Goal: Task Accomplishment & Management: Use online tool/utility

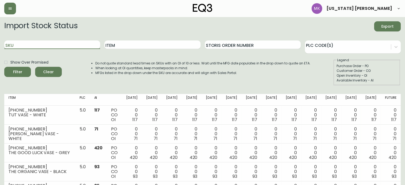
click at [54, 44] on input "SKU" at bounding box center [52, 44] width 96 height 9
paste input "[PHONE_NUMBER]"
click at [4, 67] on button "Filter" at bounding box center [17, 72] width 27 height 10
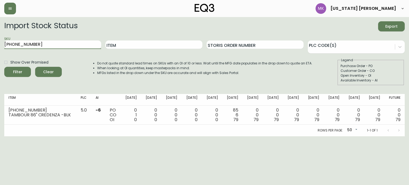
drag, startPoint x: 48, startPoint y: 44, endPoint x: 0, endPoint y: 33, distance: 49.7
click at [0, 33] on main "Import Stock Status Export SKU [PHONE_NUMBER] Item Storis Order Number PLC Code…" at bounding box center [204, 76] width 409 height 119
paste input "424-13"
click at [4, 67] on button "Filter" at bounding box center [17, 72] width 27 height 10
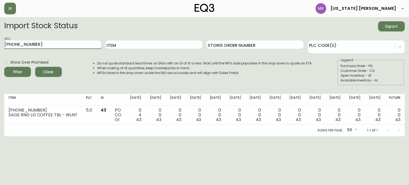
drag, startPoint x: 62, startPoint y: 44, endPoint x: 29, endPoint y: 44, distance: 32.5
click at [29, 44] on input "[PHONE_NUMBER]" at bounding box center [52, 44] width 97 height 9
click at [6, 36] on div "SKU [PHONE_NUMBER]" at bounding box center [52, 44] width 97 height 17
drag, startPoint x: 39, startPoint y: 45, endPoint x: 0, endPoint y: 38, distance: 39.2
click at [0, 38] on main "Import Stock Status Export SKU [PHONE_NUMBER] Item Storis Order Number PLC Code…" at bounding box center [204, 76] width 409 height 119
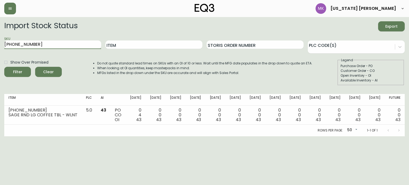
paste input "7170-432"
click at [4, 67] on button "Filter" at bounding box center [17, 72] width 27 height 10
drag, startPoint x: 47, startPoint y: 44, endPoint x: 0, endPoint y: 42, distance: 47.2
click at [0, 42] on main "Import Stock Status Export SKU [PHONE_NUMBER] Item Storis Order Number PLC Code…" at bounding box center [204, 76] width 409 height 119
paste input "[PHONE_NUMBER]"
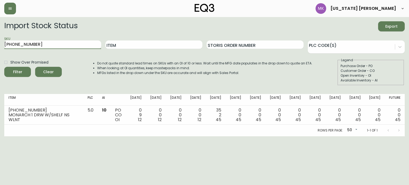
type input "[PHONE_NUMBER]"
click at [4, 67] on button "Filter" at bounding box center [17, 72] width 27 height 10
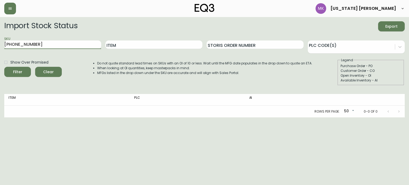
drag, startPoint x: 35, startPoint y: 45, endPoint x: 0, endPoint y: 43, distance: 35.4
click at [0, 43] on main "Import Stock Status Export SKU [PHONE_NUMBER] Item Storis Order Number PLC Code…" at bounding box center [204, 67] width 409 height 100
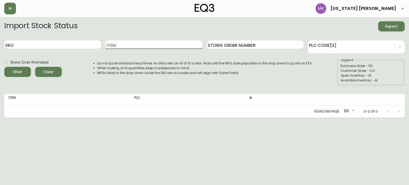
click at [152, 47] on input "Item" at bounding box center [153, 44] width 97 height 9
type input "harvest"
click at [4, 67] on button "Filter" at bounding box center [17, 72] width 27 height 10
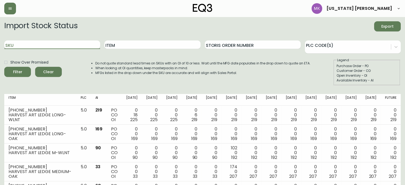
drag, startPoint x: 60, startPoint y: 43, endPoint x: 55, endPoint y: 43, distance: 5.1
click at [55, 43] on input "SKU" at bounding box center [52, 44] width 96 height 9
paste input "[PHONE_NUMBER]"
type input "[PHONE_NUMBER]"
click at [4, 67] on button "Filter" at bounding box center [17, 72] width 27 height 10
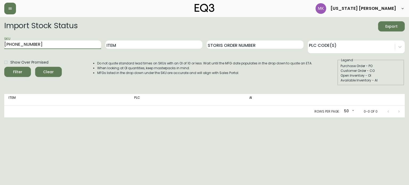
drag, startPoint x: 55, startPoint y: 43, endPoint x: 0, endPoint y: 36, distance: 55.0
click at [0, 38] on main "Import Stock Status Export SKU [PHONE_NUMBER] Item Storis Order Number PLC Code…" at bounding box center [204, 67] width 409 height 100
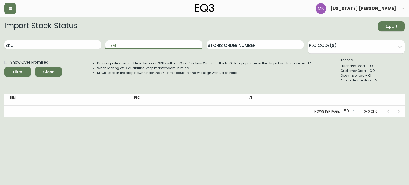
drag, startPoint x: 121, startPoint y: 45, endPoint x: 102, endPoint y: 44, distance: 19.2
click at [103, 44] on div "SKU Item Storis Order Number PLC Code(s)" at bounding box center [204, 44] width 400 height 17
type input "harvest entry"
click at [4, 67] on button "Filter" at bounding box center [17, 72] width 27 height 10
click at [46, 43] on input "SKU" at bounding box center [52, 44] width 97 height 9
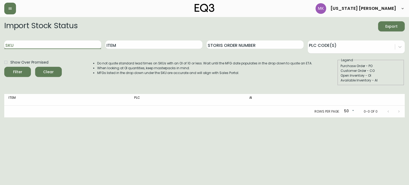
paste input "[PHONE_NUMBER]"
click at [4, 67] on button "Filter" at bounding box center [17, 72] width 27 height 10
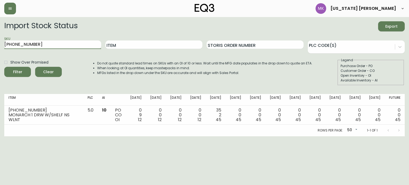
drag, startPoint x: 67, startPoint y: 44, endPoint x: 0, endPoint y: 40, distance: 66.9
click at [0, 41] on main "Import Stock Status Export SKU [PHONE_NUMBER] Item Storis Order Number PLC Code…" at bounding box center [204, 76] width 409 height 119
paste input "50"
click at [4, 67] on button "Filter" at bounding box center [17, 72] width 27 height 10
drag, startPoint x: 40, startPoint y: 45, endPoint x: 0, endPoint y: 40, distance: 40.8
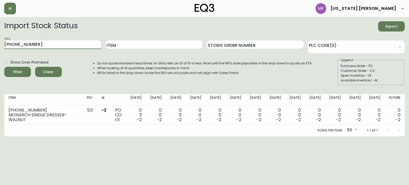
click at [0, 41] on main "Import Stock Status Export SKU [PHONE_NUMBER] Item Storis Order Number PLC Code…" at bounding box center [204, 76] width 409 height 119
paste input "[PHONE_NUMBER]"
click at [4, 67] on button "Filter" at bounding box center [17, 72] width 27 height 10
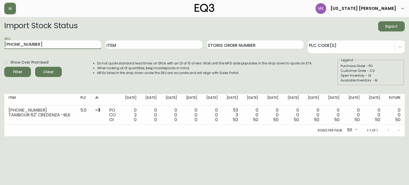
drag, startPoint x: 62, startPoint y: 41, endPoint x: 0, endPoint y: 42, distance: 61.8
click at [0, 42] on main "Import Stock Status Export SKU [PHONE_NUMBER] Item Storis Order Number PLC Code…" at bounding box center [204, 76] width 409 height 119
paste input "431-32-A"
click at [4, 67] on button "Filter" at bounding box center [17, 72] width 27 height 10
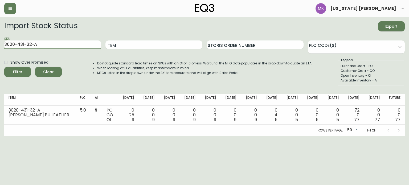
drag, startPoint x: 68, startPoint y: 45, endPoint x: 0, endPoint y: 7, distance: 77.3
click at [0, 7] on div "[US_STATE] [PERSON_NAME] Import Stock Status Export SKU 3020-431-32-A Item Stor…" at bounding box center [204, 68] width 409 height 136
paste input "3-4-B"
click at [4, 67] on button "Filter" at bounding box center [17, 72] width 27 height 10
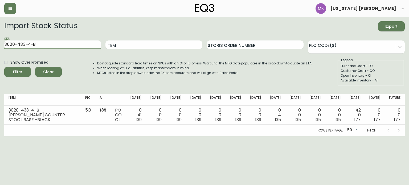
drag, startPoint x: 50, startPoint y: 46, endPoint x: 0, endPoint y: 26, distance: 53.4
click at [0, 26] on main "Import Stock Status Export SKU 3020-433-4-B Item Storis Order Number PLC Code(s…" at bounding box center [204, 76] width 409 height 119
paste input "[PHONE_NUMBER]"
click at [4, 67] on button "Filter" at bounding box center [17, 72] width 27 height 10
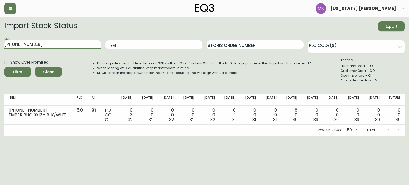
drag, startPoint x: 54, startPoint y: 41, endPoint x: 0, endPoint y: 44, distance: 54.4
click at [0, 44] on main "Import Stock Status Export SKU [PHONE_NUMBER] Item Storis Order Number PLC Code…" at bounding box center [204, 76] width 409 height 119
paste input "[PHONE_NUMBER]"
click at [4, 67] on button "Filter" at bounding box center [17, 72] width 27 height 10
drag, startPoint x: 32, startPoint y: 43, endPoint x: 0, endPoint y: 34, distance: 32.8
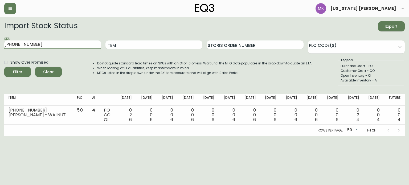
click at [0, 35] on main "Import Stock Status Export SKU [PHONE_NUMBER] Item Storis Order Number PLC Code…" at bounding box center [204, 76] width 409 height 119
paste input "6"
click at [4, 67] on button "Filter" at bounding box center [17, 72] width 27 height 10
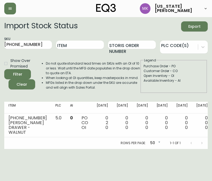
drag, startPoint x: 36, startPoint y: 46, endPoint x: -24, endPoint y: 44, distance: 59.7
click at [0, 44] on html "[US_STATE] [PERSON_NAME] Import Stock Status Export SKU [PHONE_NUMBER] Item Sto…" at bounding box center [106, 74] width 212 height 149
paste input "10-299-1"
click at [4, 69] on button "Filter" at bounding box center [17, 74] width 27 height 10
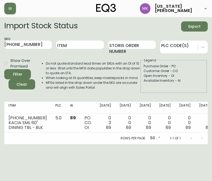
click at [43, 54] on form "Import Stock Status Export SKU [PHONE_NUMBER] Item Storis Order Number PLC Code…" at bounding box center [105, 57] width 203 height 72
drag, startPoint x: 31, startPoint y: 46, endPoint x: -18, endPoint y: 43, distance: 48.3
click at [0, 43] on html "[US_STATE] [PERSON_NAME] Import Stock Status Export SKU [PHONE_NUMBER] Item Sto…" at bounding box center [106, 72] width 212 height 144
paste input "[PHONE_NUMBER]"
click at [4, 69] on button "Filter" at bounding box center [17, 74] width 27 height 10
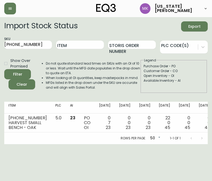
drag, startPoint x: 58, startPoint y: 96, endPoint x: 58, endPoint y: 75, distance: 20.8
click at [58, 96] on div "Import Stock Status Export SKU [PHONE_NUMBER] Item Storis Order Number PLC Code…" at bounding box center [105, 59] width 203 height 76
drag, startPoint x: 4, startPoint y: 44, endPoint x: -50, endPoint y: 41, distance: 54.1
click at [0, 41] on html "[US_STATE] [PERSON_NAME] Import Stock Status Export SKU [PHONE_NUMBER] Item Sto…" at bounding box center [106, 72] width 212 height 144
paste input "7-16-A"
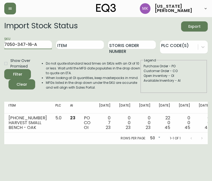
click at [4, 69] on button "Filter" at bounding box center [17, 74] width 27 height 10
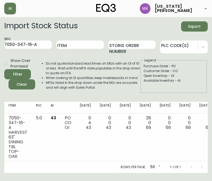
click at [69, 112] on th at bounding box center [67, 107] width 15 height 12
drag, startPoint x: 41, startPoint y: 45, endPoint x: -59, endPoint y: 41, distance: 100.4
click at [0, 41] on html "[US_STATE] [PERSON_NAME] Import Stock Status Export SKU 7050-347-16-A Item Stor…" at bounding box center [106, 86] width 212 height 173
paste input "B"
click at [4, 69] on button "Filter" at bounding box center [17, 74] width 27 height 10
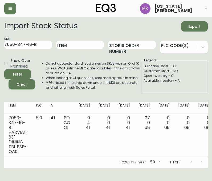
click at [119, 78] on li "When looking at OI quantities, keep masterpacks in mind." at bounding box center [93, 77] width 94 height 5
drag, startPoint x: 43, startPoint y: 46, endPoint x: -51, endPoint y: 35, distance: 93.8
click at [0, 35] on html "[US_STATE] [PERSON_NAME] Import Stock Status Export SKU 7050-347-16-B Item Stor…" at bounding box center [106, 84] width 212 height 168
paste input "[PHONE_NUMBER]"
click at [4, 69] on button "Filter" at bounding box center [17, 74] width 27 height 10
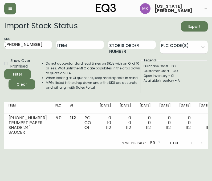
click at [105, 85] on li "MFGs listed in the drop down under the SKU are accurate and will align with Sal…" at bounding box center [93, 85] width 94 height 10
drag, startPoint x: 36, startPoint y: 43, endPoint x: -60, endPoint y: 38, distance: 96.5
click at [0, 38] on html "[US_STATE] [PERSON_NAME] Import Stock Status Export SKU [PHONE_NUMBER] Item Sto…" at bounding box center [106, 74] width 212 height 149
paste input "523-01"
click at [4, 69] on button "Filter" at bounding box center [17, 74] width 27 height 10
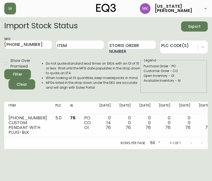
click at [155, 101] on th "[DATE]" at bounding box center [165, 107] width 20 height 12
drag, startPoint x: 39, startPoint y: 43, endPoint x: -53, endPoint y: 43, distance: 92.1
click at [0, 43] on html "[US_STATE] [PERSON_NAME] Import Stock Status Export SKU [PHONE_NUMBER] Item Sto…" at bounding box center [106, 74] width 212 height 149
paste input "30-635-8"
click at [4, 69] on button "Filter" at bounding box center [17, 74] width 27 height 10
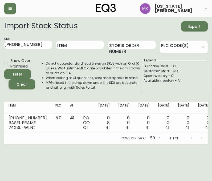
click at [83, 63] on li "Do not quote standard lead times on SKUs with an OI of 10 or less. Wait until t…" at bounding box center [93, 68] width 94 height 14
drag, startPoint x: 24, startPoint y: 42, endPoint x: 27, endPoint y: 42, distance: 3.5
click at [23, 42] on input "[PHONE_NUMBER]" at bounding box center [28, 44] width 48 height 9
drag, startPoint x: 33, startPoint y: 43, endPoint x: -31, endPoint y: 41, distance: 64.5
click at [0, 41] on html "[US_STATE] [PERSON_NAME] Import Stock Status Export SKU [PHONE_NUMBER] Item Sto…" at bounding box center [106, 72] width 212 height 144
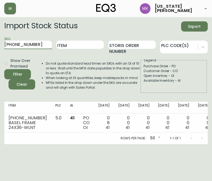
paste input "[PHONE_NUMBER]"
click at [4, 69] on button "Filter" at bounding box center [17, 74] width 27 height 10
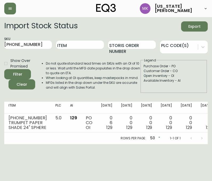
drag, startPoint x: 102, startPoint y: 77, endPoint x: 47, endPoint y: 49, distance: 61.2
click at [102, 77] on li "When looking at OI quantities, keep masterpacks in mind." at bounding box center [93, 77] width 94 height 5
drag, startPoint x: 40, startPoint y: 46, endPoint x: -56, endPoint y: 44, distance: 95.9
click at [0, 44] on html "[US_STATE] [PERSON_NAME] Import Stock Status Export SKU [PHONE_NUMBER] Item Sto…" at bounding box center [106, 72] width 212 height 144
paste input "523-01"
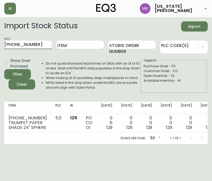
click at [4, 69] on button "Filter" at bounding box center [17, 74] width 27 height 10
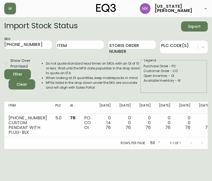
drag, startPoint x: 96, startPoint y: 76, endPoint x: 49, endPoint y: 53, distance: 52.3
click at [96, 76] on li "When looking at OI quantities, keep masterpacks in mind." at bounding box center [93, 77] width 94 height 5
drag, startPoint x: 36, startPoint y: 46, endPoint x: -66, endPoint y: 41, distance: 102.1
click at [0, 41] on html "[US_STATE] [PERSON_NAME] Import Stock Status Export SKU [PHONE_NUMBER] Item Sto…" at bounding box center [106, 74] width 212 height 149
paste input "3329-0"
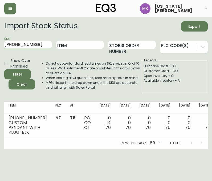
click at [4, 69] on button "Filter" at bounding box center [17, 74] width 27 height 10
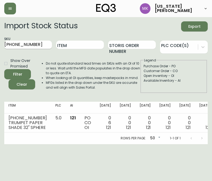
drag, startPoint x: 110, startPoint y: 73, endPoint x: 52, endPoint y: 48, distance: 62.9
click at [110, 73] on li "Do not quote standard lead times on SKUs with an OI of 10 or less. Wait until t…" at bounding box center [93, 68] width 94 height 14
drag, startPoint x: 40, startPoint y: 45, endPoint x: -24, endPoint y: 38, distance: 65.4
click at [0, 38] on html "[US_STATE] [PERSON_NAME] Import Stock Status Export SKU [PHONE_NUMBER] Item Sto…" at bounding box center [106, 72] width 212 height 144
paste input "523-01"
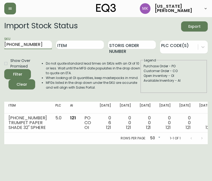
type input "[PHONE_NUMBER]"
click at [4, 69] on button "Filter" at bounding box center [17, 74] width 27 height 10
